Goal: Task Accomplishment & Management: Manage account settings

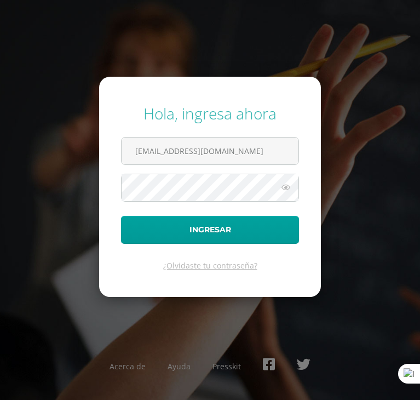
click at [221, 149] on input "[EMAIL_ADDRESS][DOMAIN_NAME]" at bounding box center [210, 150] width 177 height 27
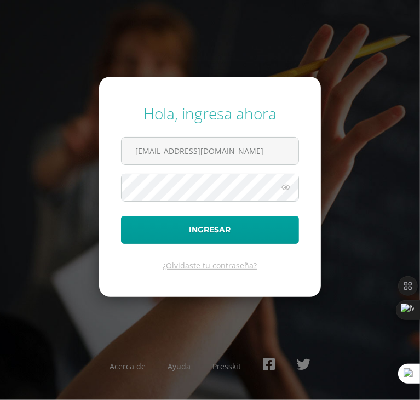
drag, startPoint x: 262, startPoint y: 149, endPoint x: 108, endPoint y: 167, distance: 154.9
click at [108, 167] on form "Hola, ingresa ahora [EMAIL_ADDRESS][DOMAIN_NAME] Ingresar ¿Olvidaste tu contras…" at bounding box center [210, 187] width 222 height 220
type input "[EMAIL_ADDRESS][DOMAIN_NAME]"
click at [121, 216] on button "Ingresar" at bounding box center [210, 230] width 178 height 28
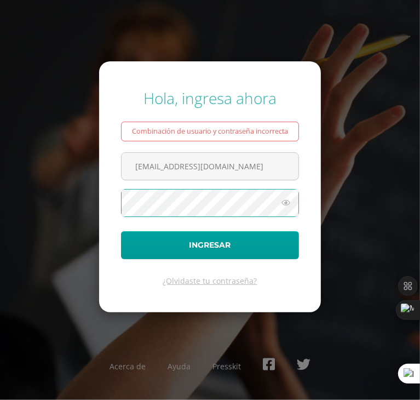
click at [121, 231] on button "Ingresar" at bounding box center [210, 245] width 178 height 28
